Goal: Task Accomplishment & Management: Use online tool/utility

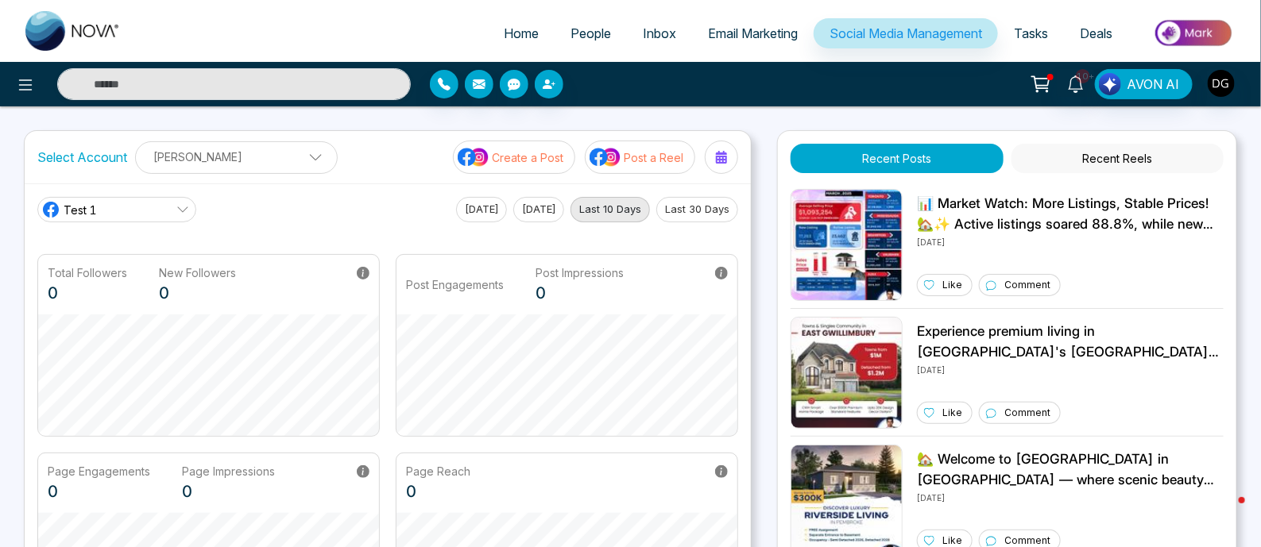
click at [94, 38] on img at bounding box center [72, 31] width 95 height 40
select select "*"
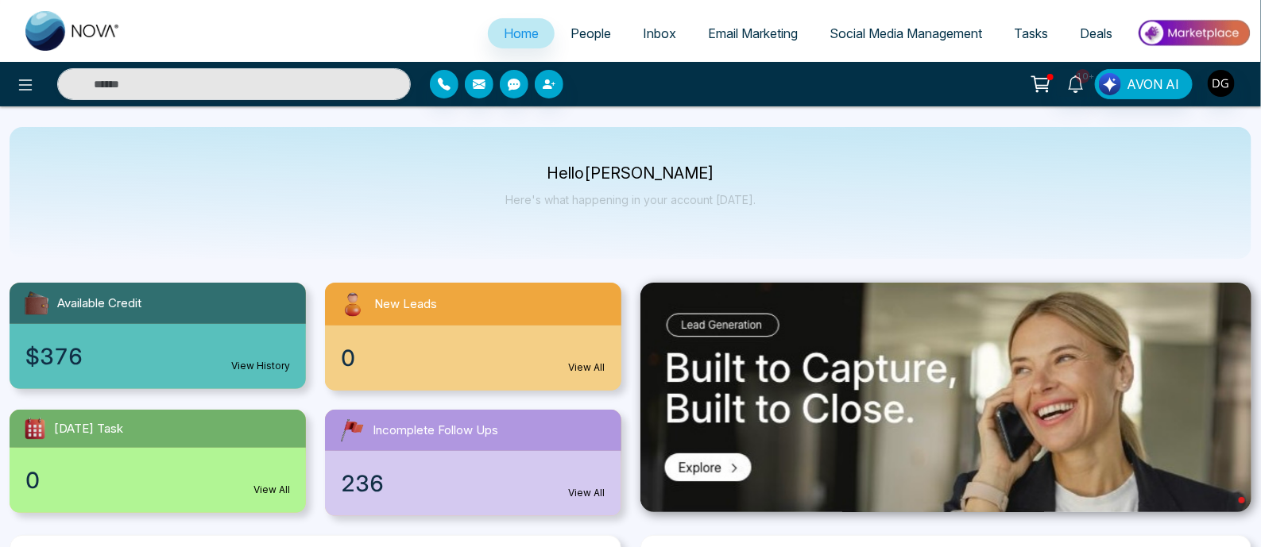
click at [868, 35] on span "Social Media Management" at bounding box center [906, 33] width 153 height 16
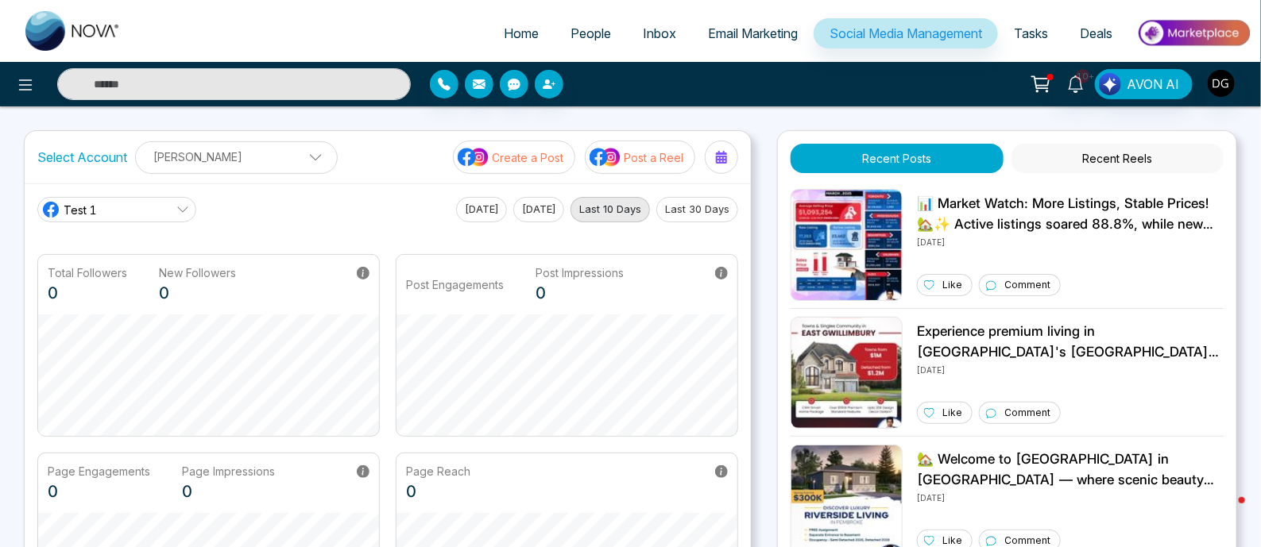
click at [1124, 157] on button "Recent Reels" at bounding box center [1118, 158] width 212 height 29
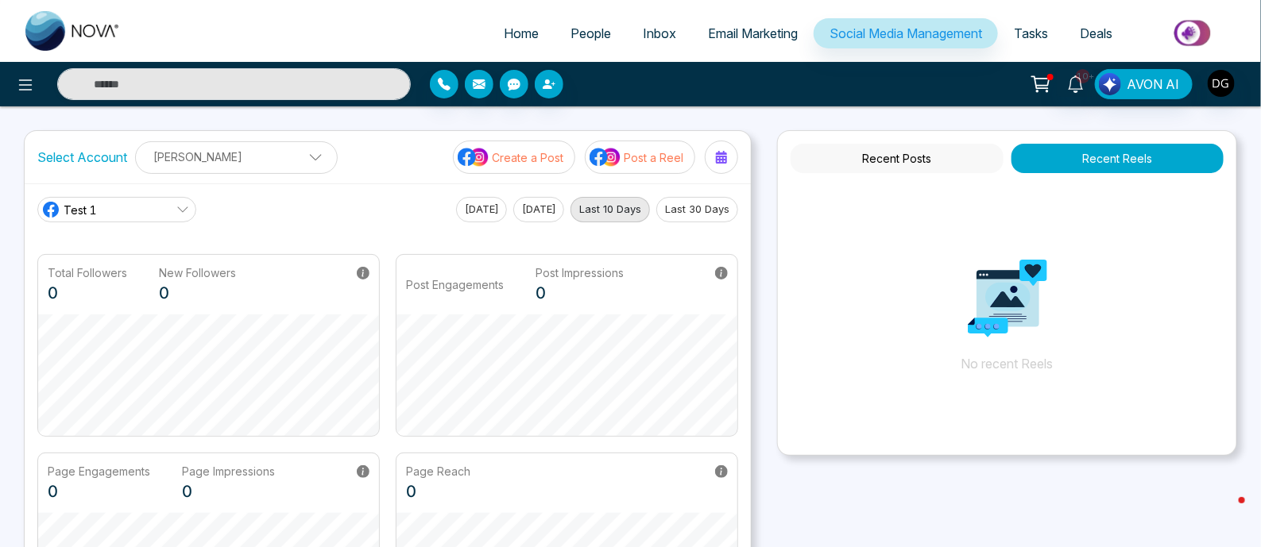
click at [920, 157] on button "Recent Posts" at bounding box center [897, 158] width 212 height 29
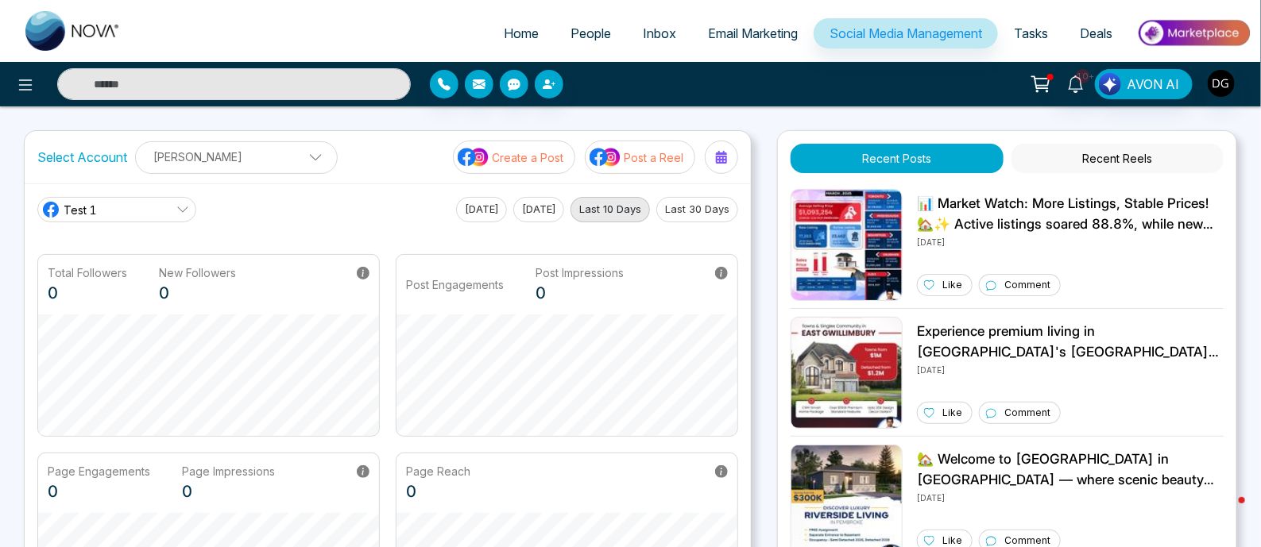
click at [509, 29] on span "Home" at bounding box center [521, 33] width 35 height 16
select select "*"
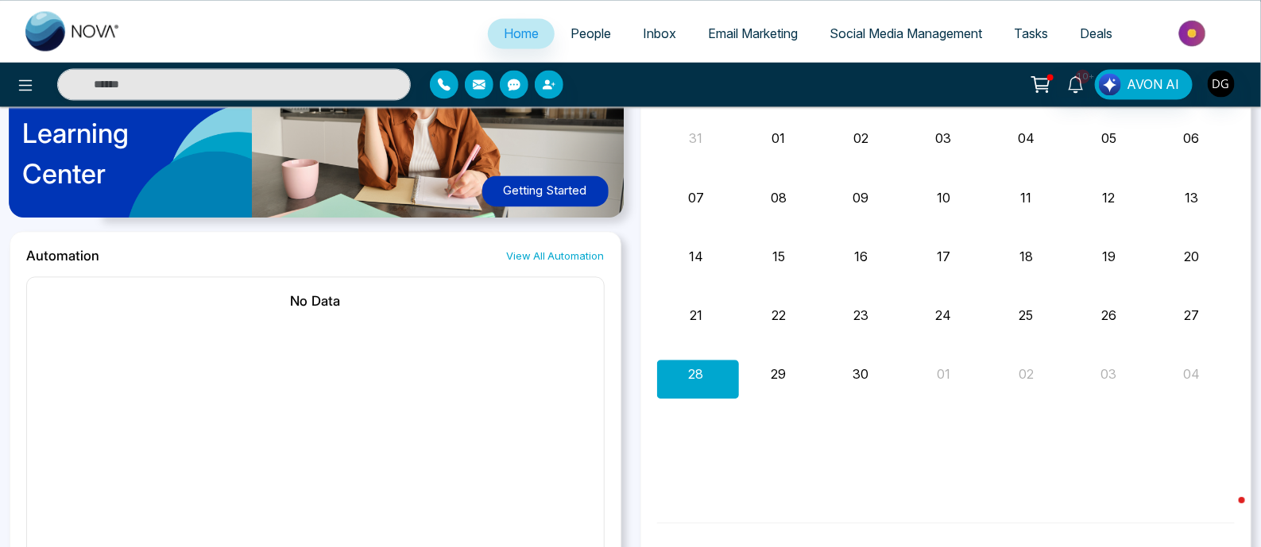
scroll to position [1290, 0]
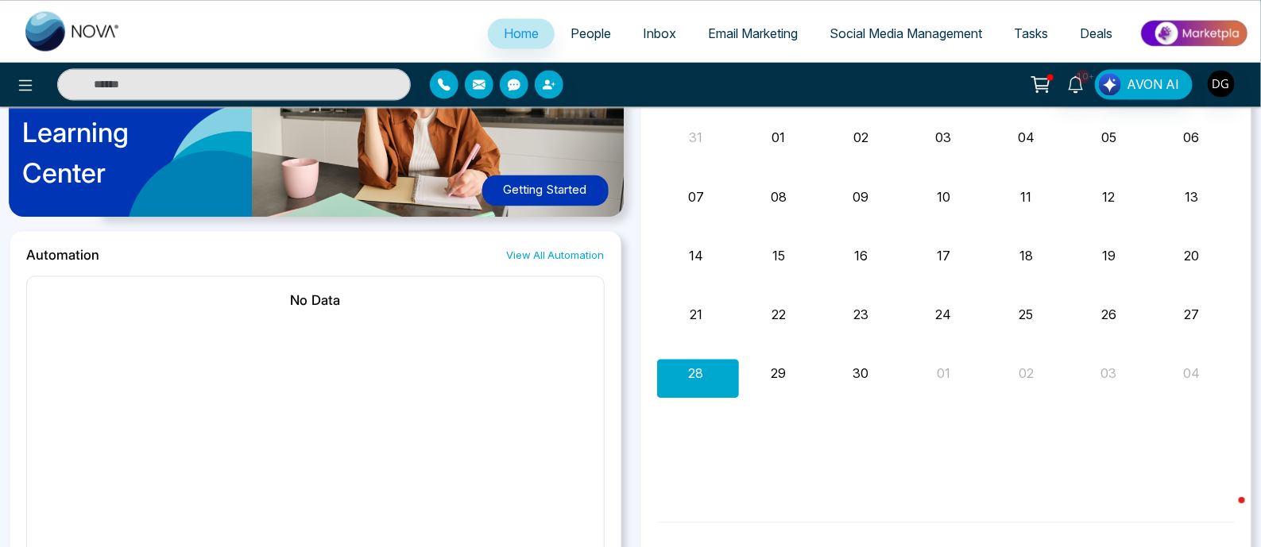
click at [702, 381] on div "28" at bounding box center [698, 378] width 83 height 38
